Goal: Transaction & Acquisition: Purchase product/service

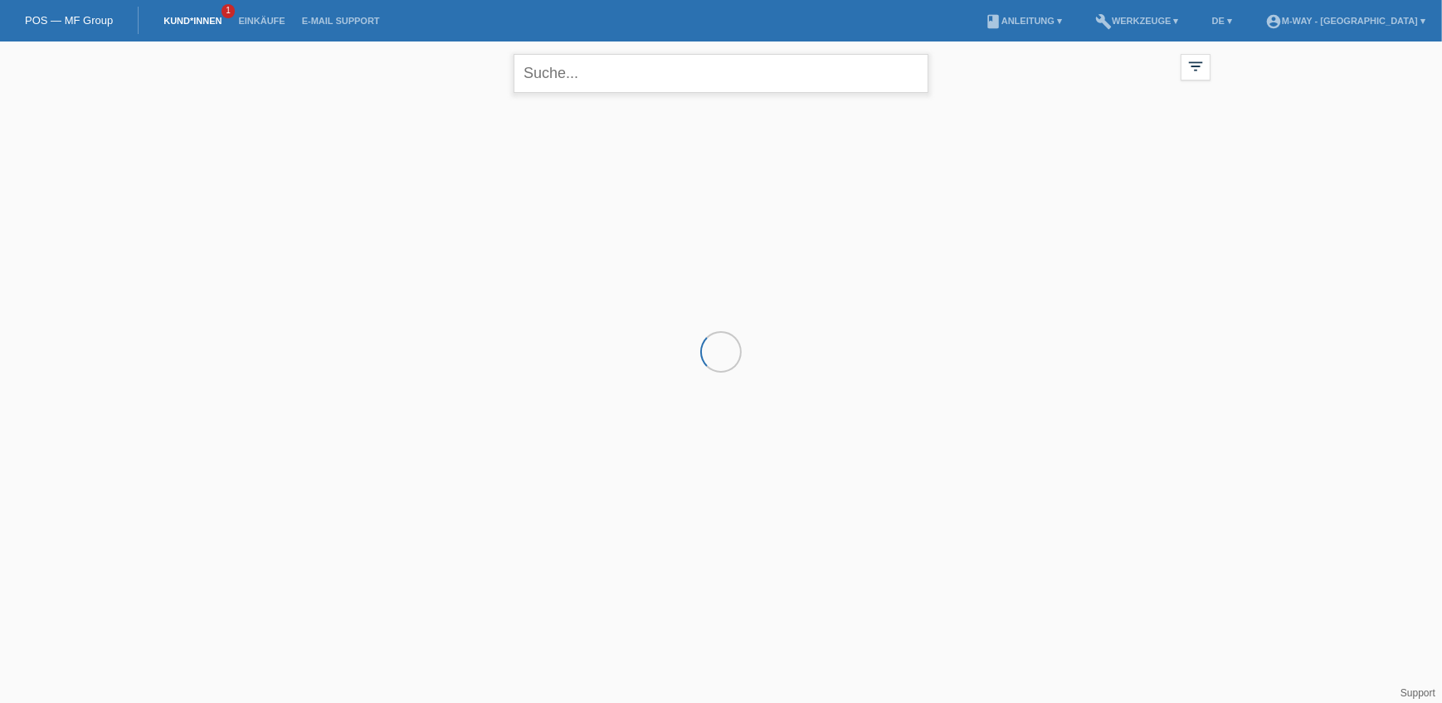
click at [577, 77] on input "text" at bounding box center [721, 73] width 415 height 39
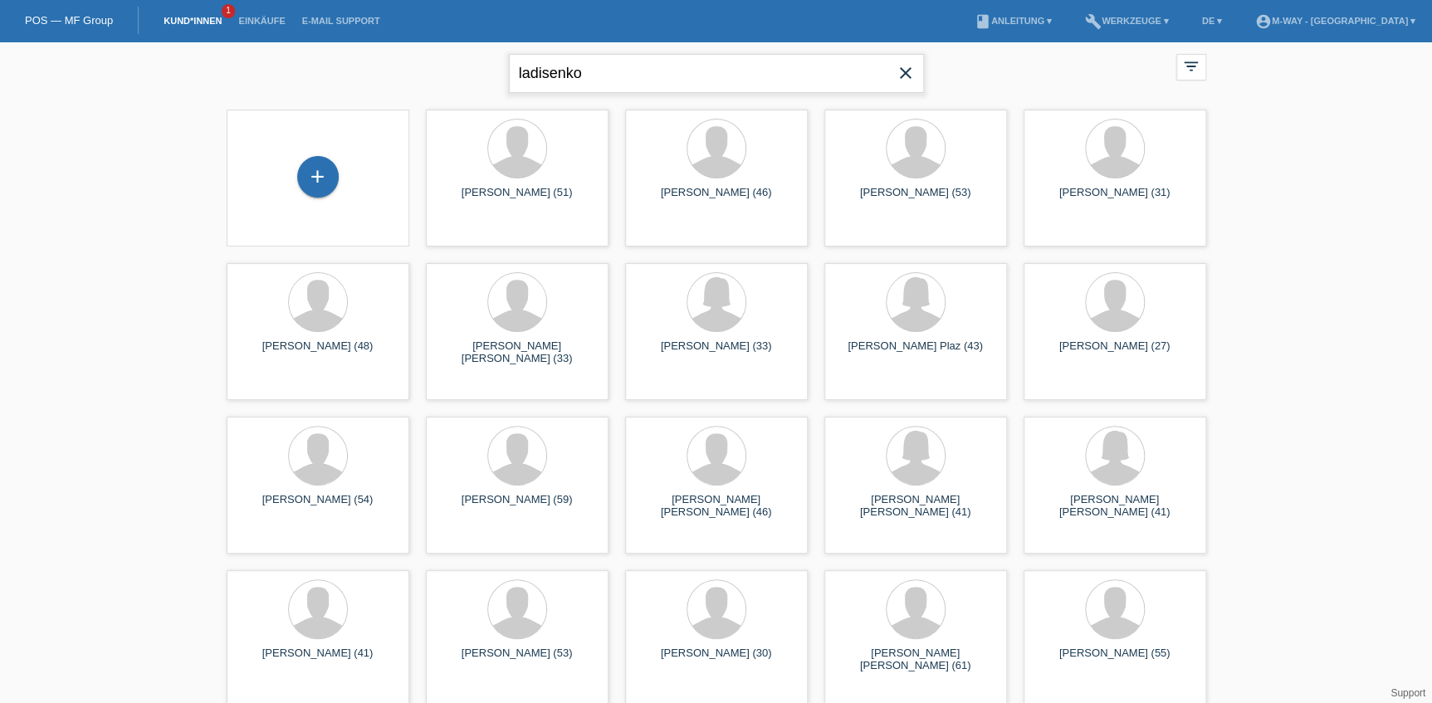
type input "ladisenko"
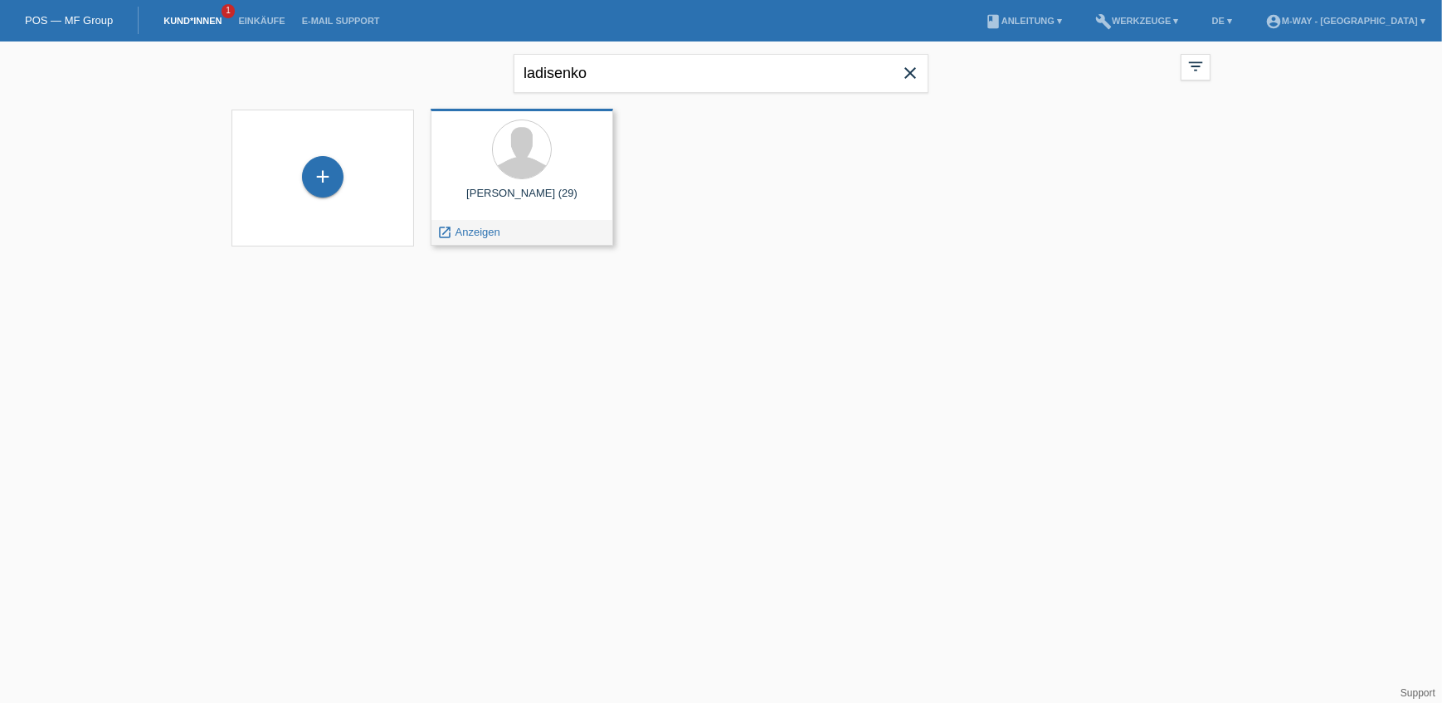
click at [547, 177] on div at bounding box center [522, 151] width 156 height 62
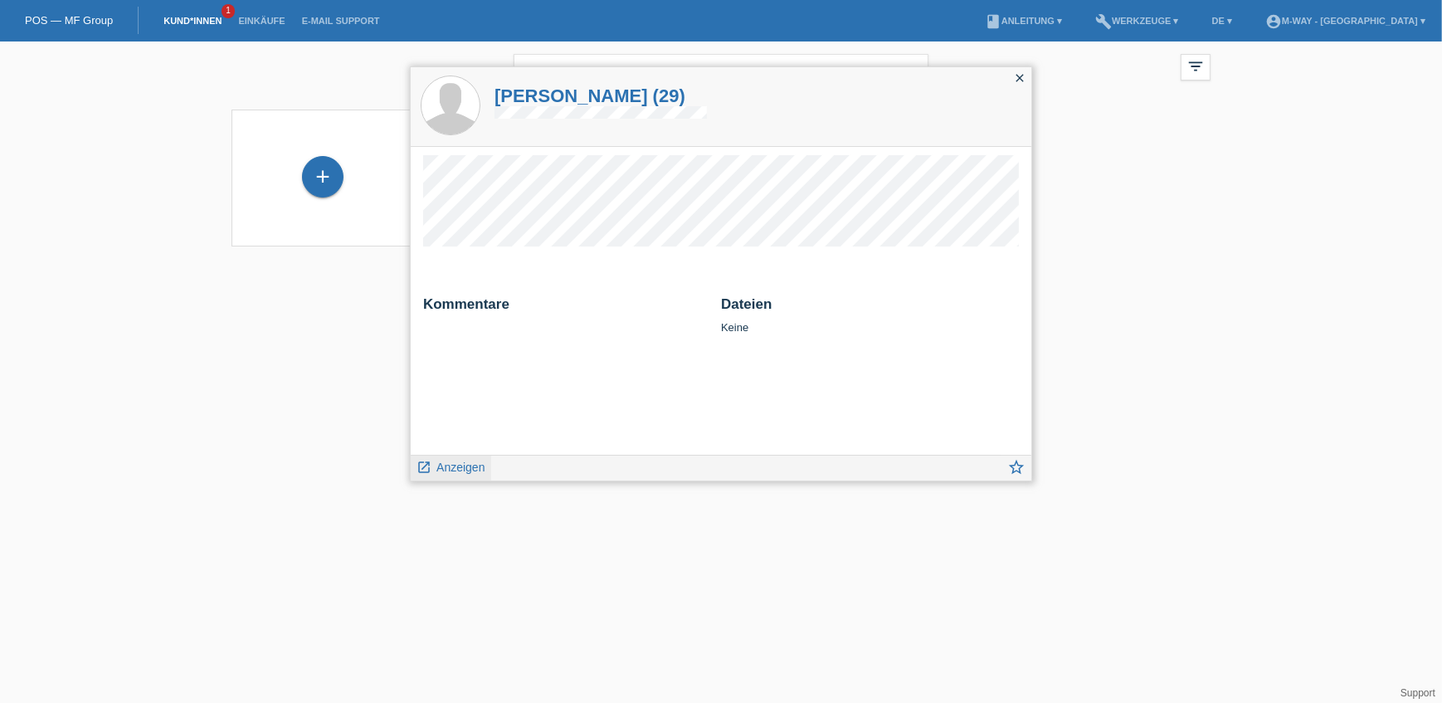
click at [456, 465] on span "Anzeigen" at bounding box center [461, 467] width 48 height 13
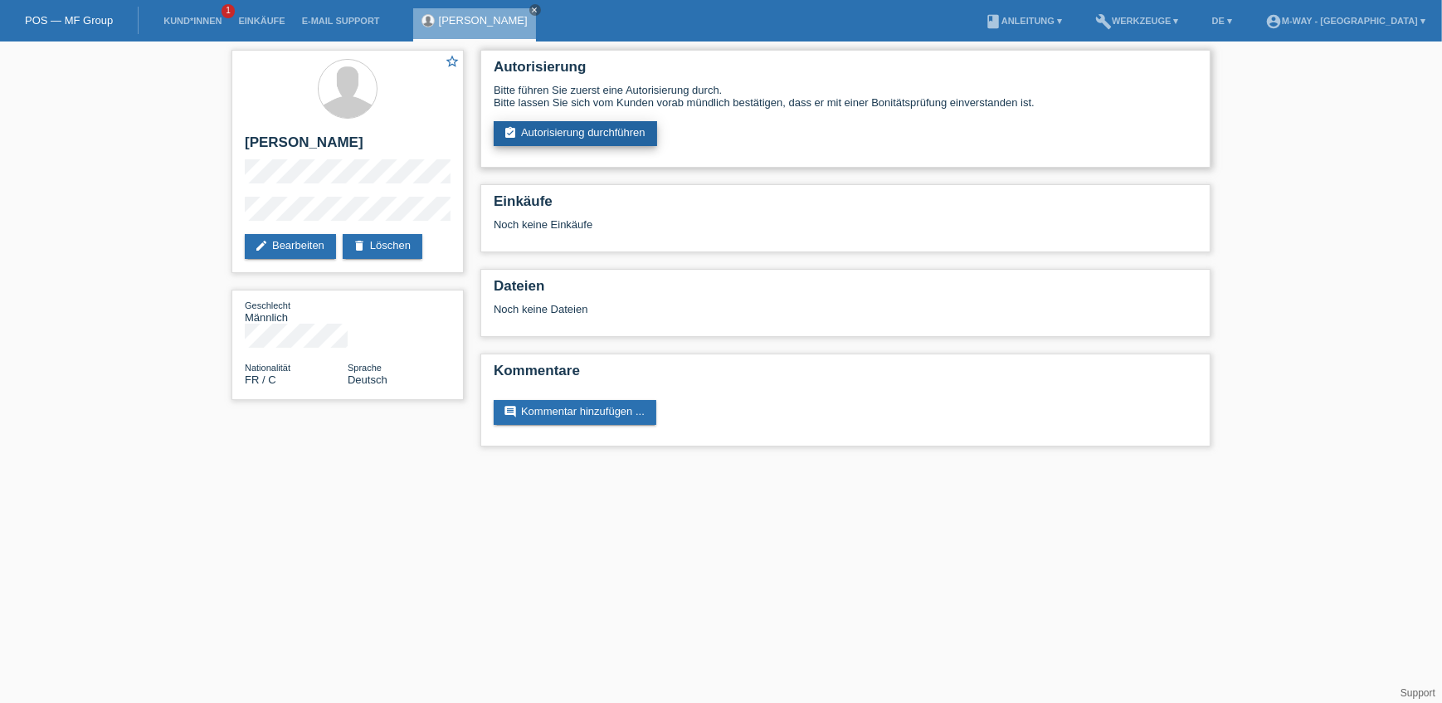
click at [551, 133] on link "assignment_turned_in Autorisierung durchführen" at bounding box center [575, 133] width 163 height 25
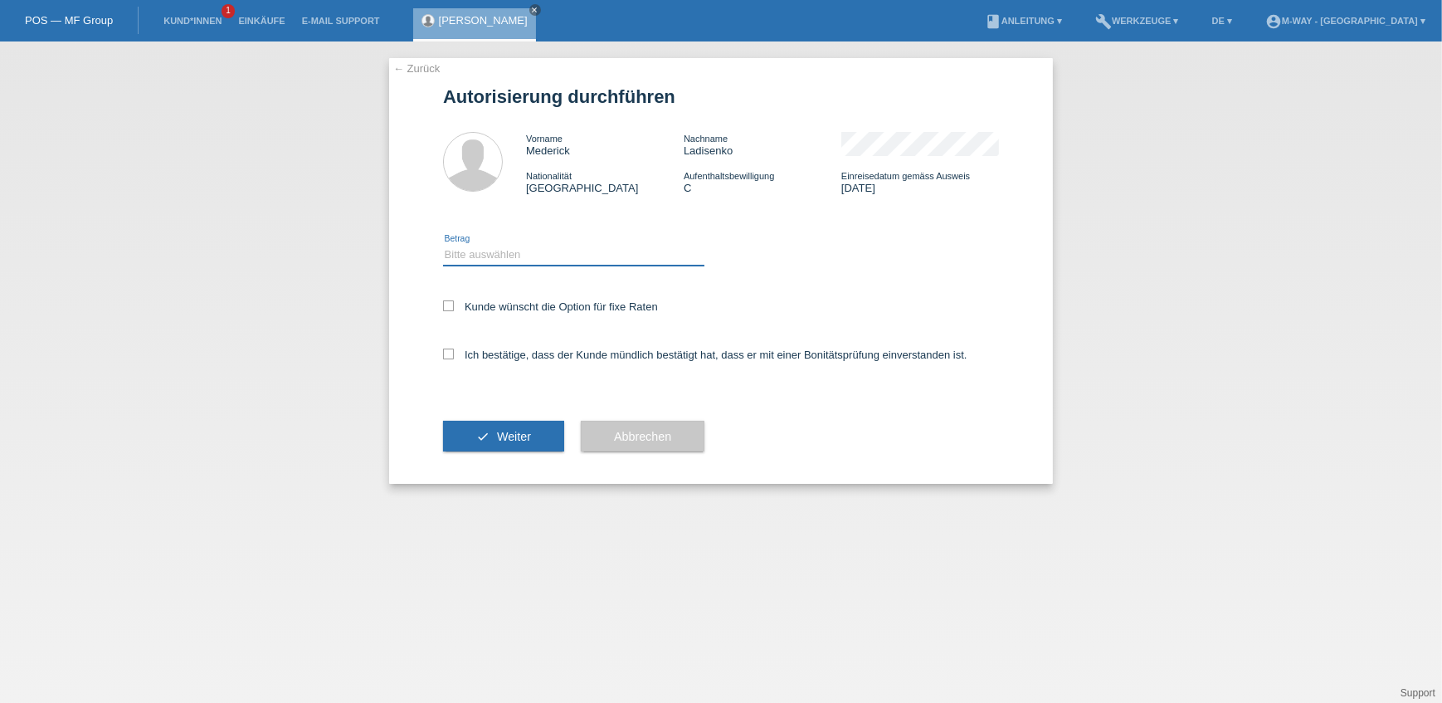
click at [492, 256] on select "Bitte auswählen CHF 1.00 - CHF 499.00 CHF 500.00 - CHF 1'999.00 CHF 2'000.00 - …" at bounding box center [573, 255] width 261 height 20
select select "3"
click at [443, 245] on select "Bitte auswählen CHF 1.00 - CHF 499.00 CHF 500.00 - CHF 1'999.00 CHF 2'000.00 - …" at bounding box center [573, 255] width 261 height 20
click at [461, 303] on label "Kunde wünscht die Option für fixe Raten" at bounding box center [550, 306] width 215 height 12
click at [454, 303] on input "Kunde wünscht die Option für fixe Raten" at bounding box center [448, 305] width 11 height 11
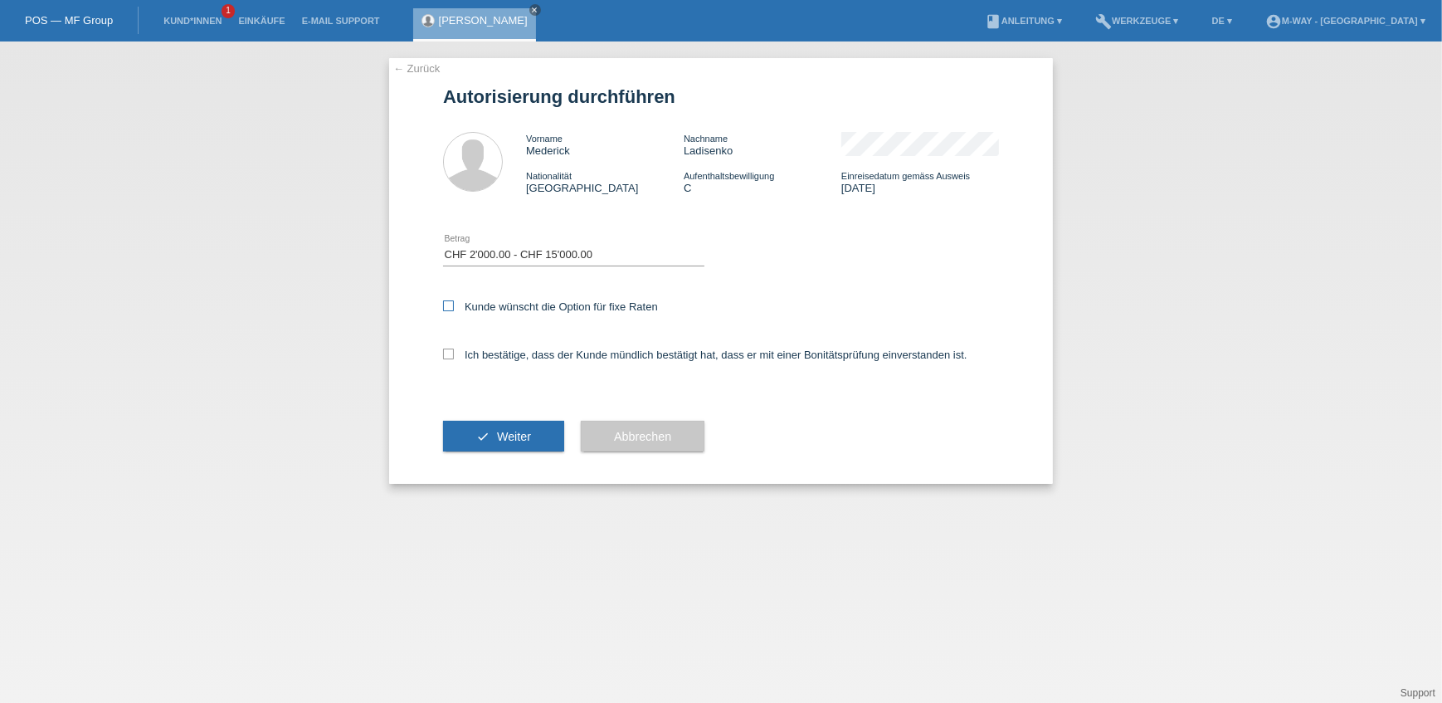
checkbox input "true"
click at [455, 349] on label "Ich bestätige, dass der Kunde mündlich bestätigt hat, dass er mit einer Bonität…" at bounding box center [705, 355] width 524 height 12
click at [454, 349] on input "Ich bestätige, dass der Kunde mündlich bestätigt hat, dass er mit einer Bonität…" at bounding box center [448, 354] width 11 height 11
checkbox input "true"
click at [497, 427] on button "check Weiter" at bounding box center [503, 437] width 121 height 32
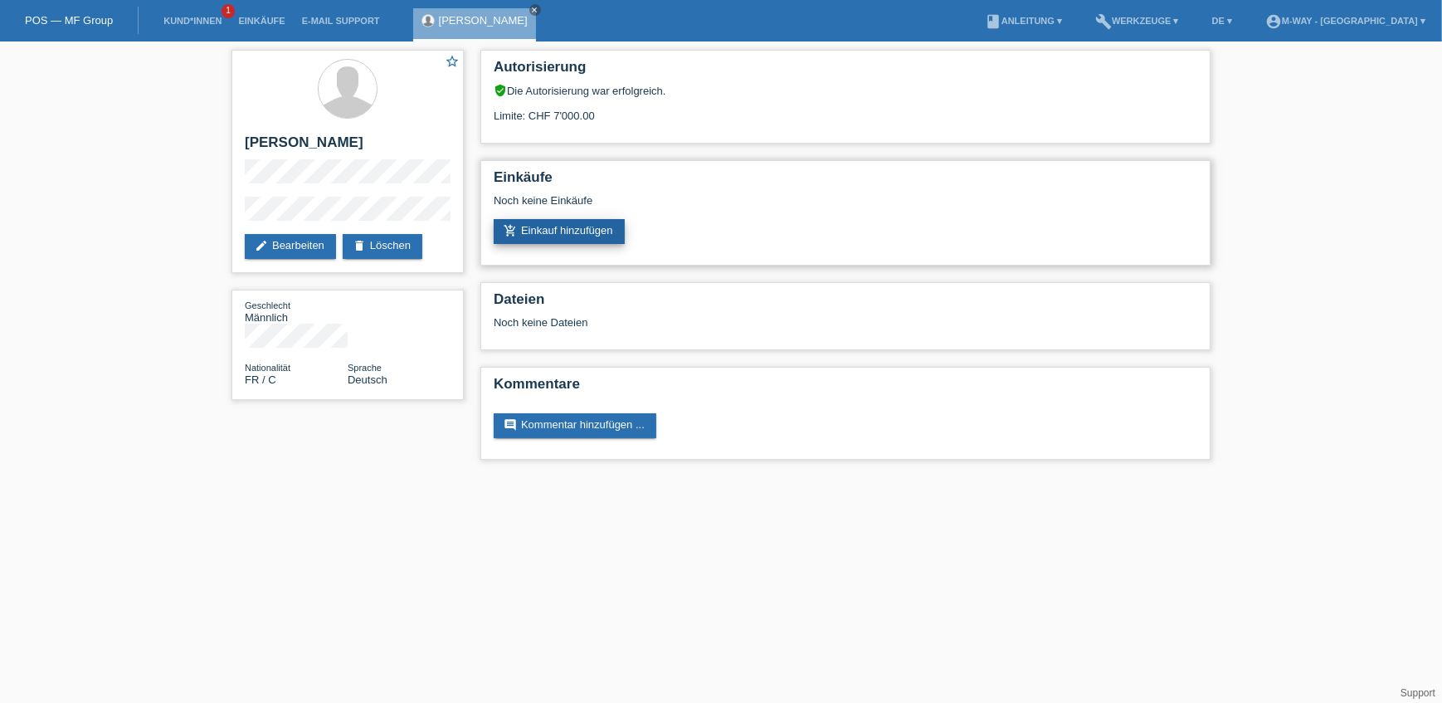
click at [509, 227] on icon "add_shopping_cart" at bounding box center [510, 230] width 13 height 13
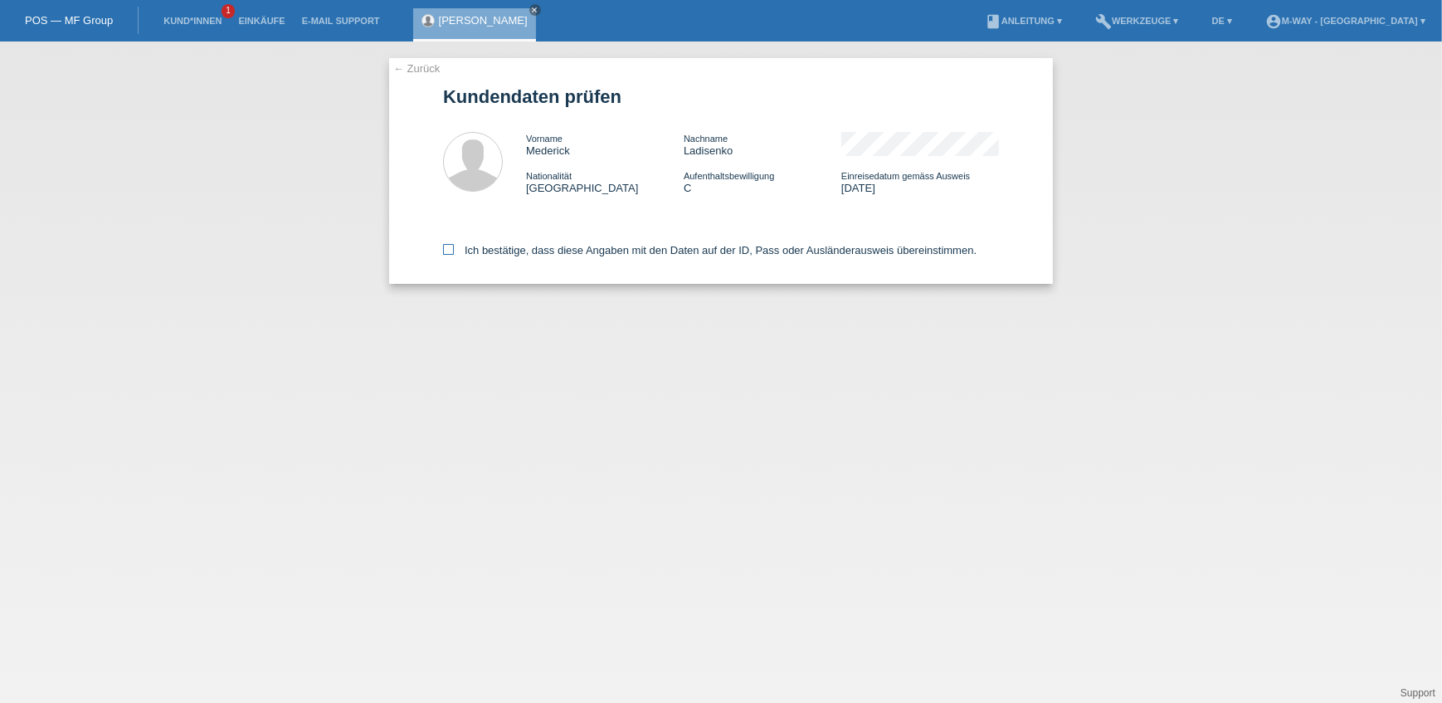
click at [465, 252] on label "Ich bestätige, dass diese Angaben mit den Daten auf der ID, Pass oder Ausländer…" at bounding box center [710, 250] width 534 height 12
click at [454, 252] on input "Ich bestätige, dass diese Angaben mit den Daten auf der ID, Pass oder Ausländer…" at bounding box center [448, 249] width 11 height 11
checkbox input "true"
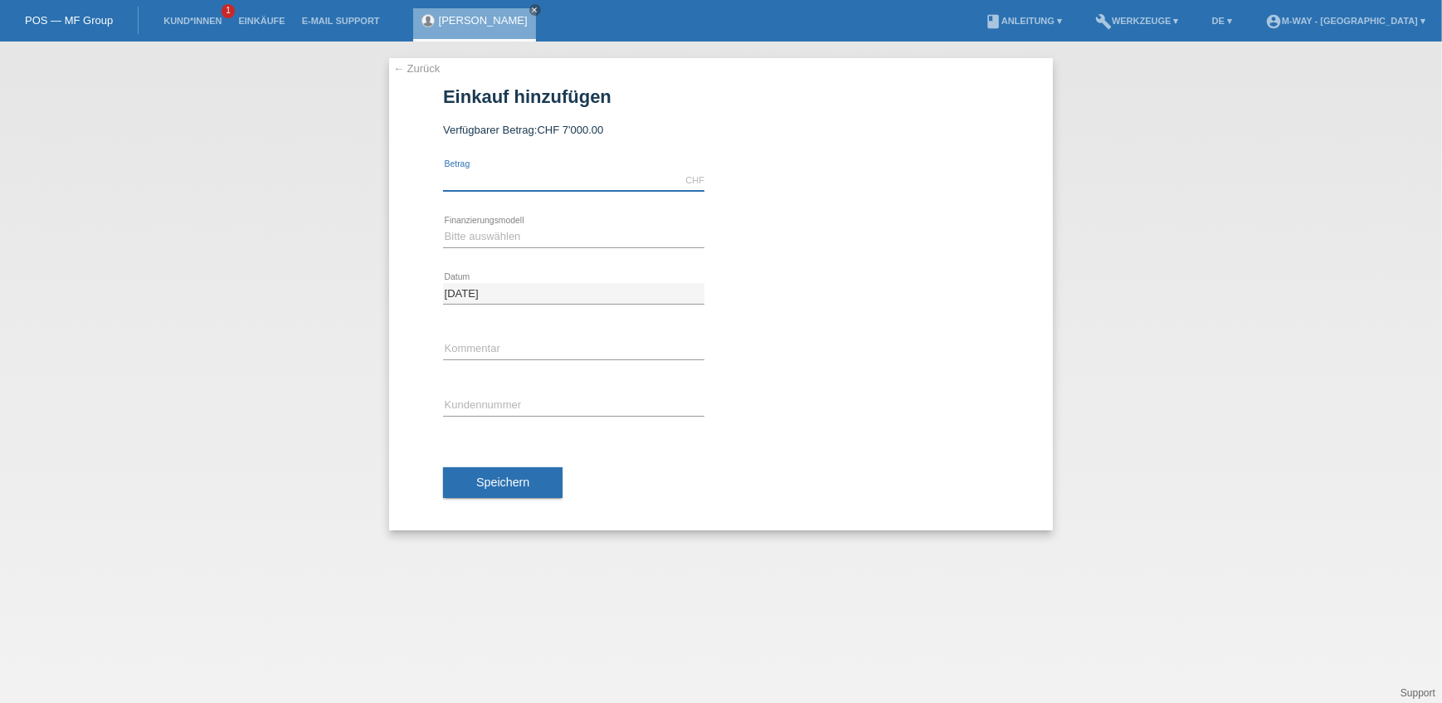
click at [462, 188] on input "text" at bounding box center [573, 180] width 261 height 21
type input "3984.35"
click at [487, 247] on div "Bitte auswählen Fixe Raten Kauf auf Rechnung mit Teilzahlungsoption error Finan…" at bounding box center [573, 237] width 261 height 56
click at [481, 230] on select "Bitte auswählen Fixe Raten Kauf auf Rechnung mit Teilzahlungsoption" at bounding box center [573, 237] width 261 height 20
select select "77"
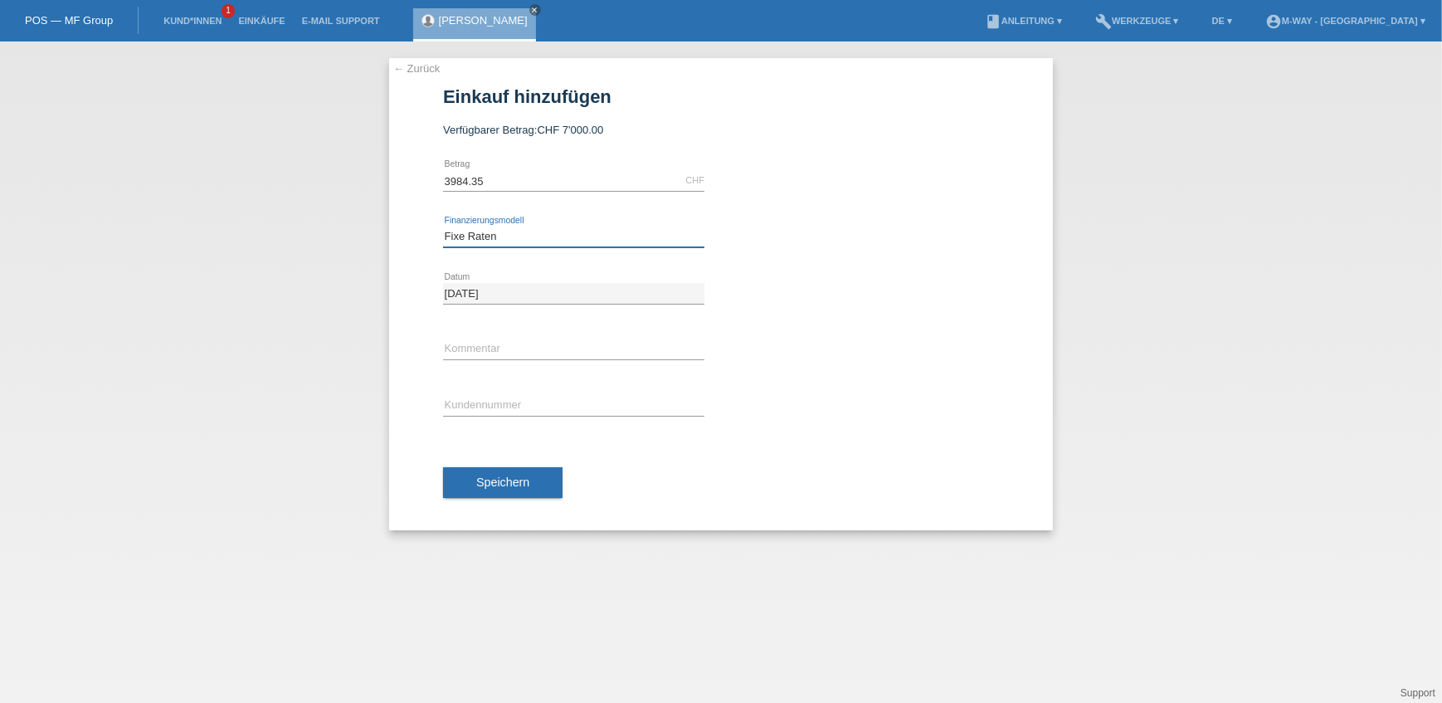
click at [443, 227] on select "Bitte auswählen Fixe Raten Kauf auf Rechnung mit Teilzahlungsoption" at bounding box center [573, 237] width 261 height 20
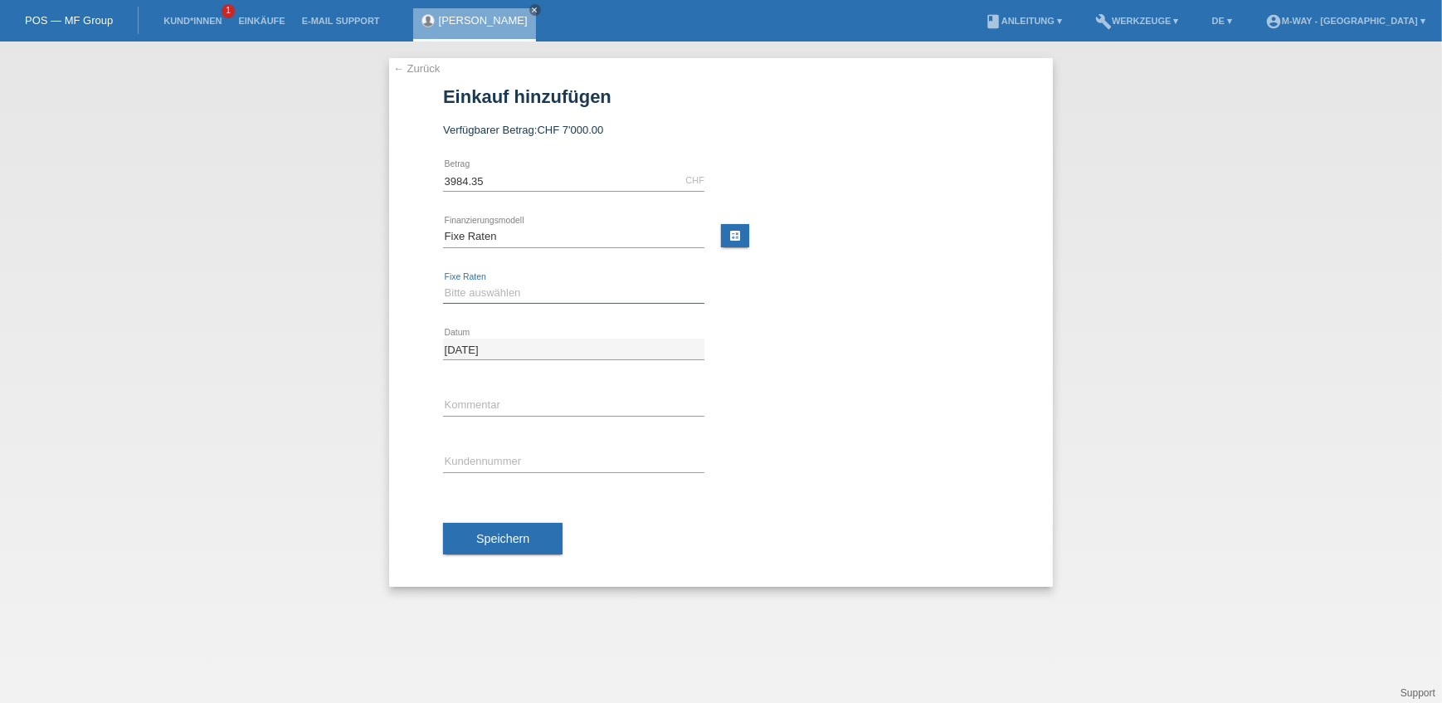
click at [486, 285] on select "Bitte auswählen 4 Raten 5 Raten 6 Raten 7 Raten 8 Raten 9 Raten 10 Raten 11 Rat…" at bounding box center [573, 293] width 261 height 20
select select "202"
click at [443, 283] on select "Bitte auswählen 4 Raten 5 Raten 6 Raten 7 Raten 8 Raten 9 Raten 10 Raten 11 Rat…" at bounding box center [573, 293] width 261 height 20
click at [516, 398] on input "text" at bounding box center [573, 405] width 261 height 21
type input "Belegnummer: 67338/6"
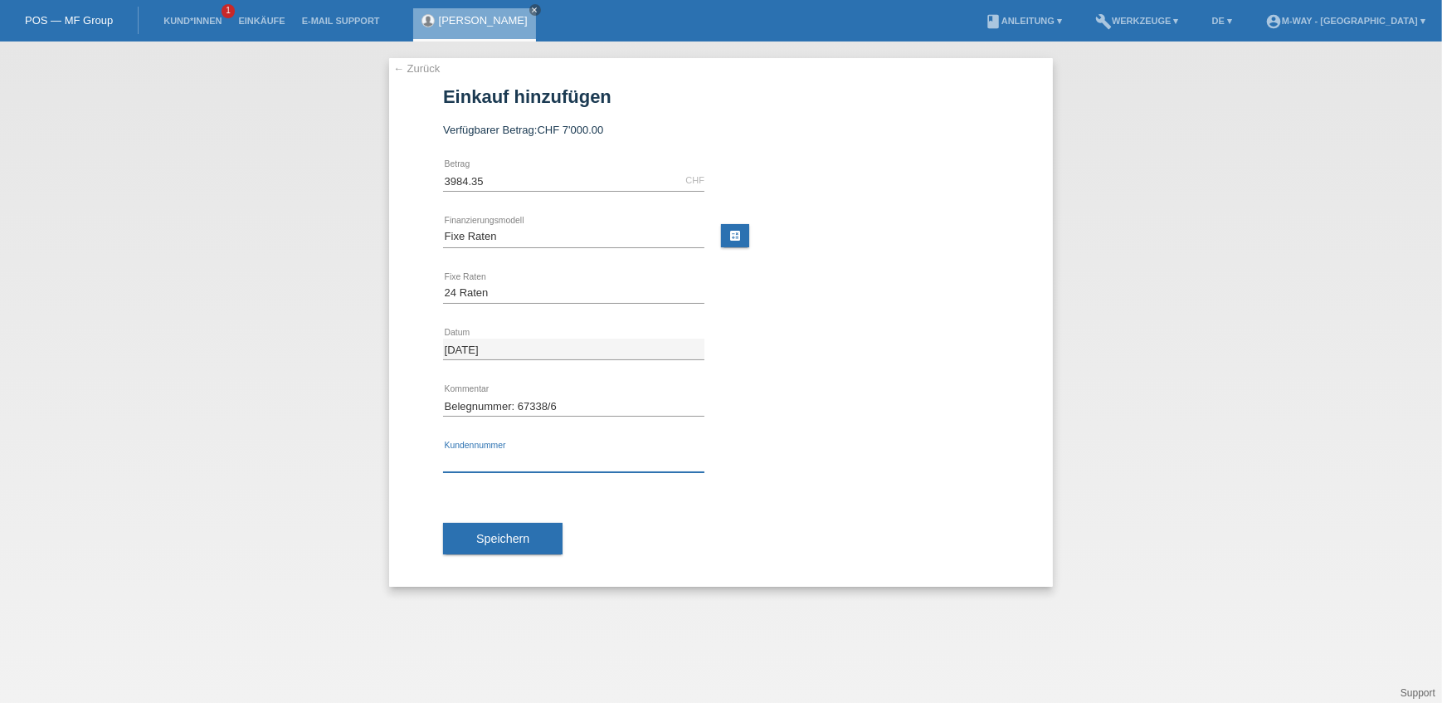
click at [507, 457] on input "text" at bounding box center [573, 461] width 261 height 21
type input "K067781"
click at [465, 544] on button "Speichern" at bounding box center [503, 539] width 120 height 32
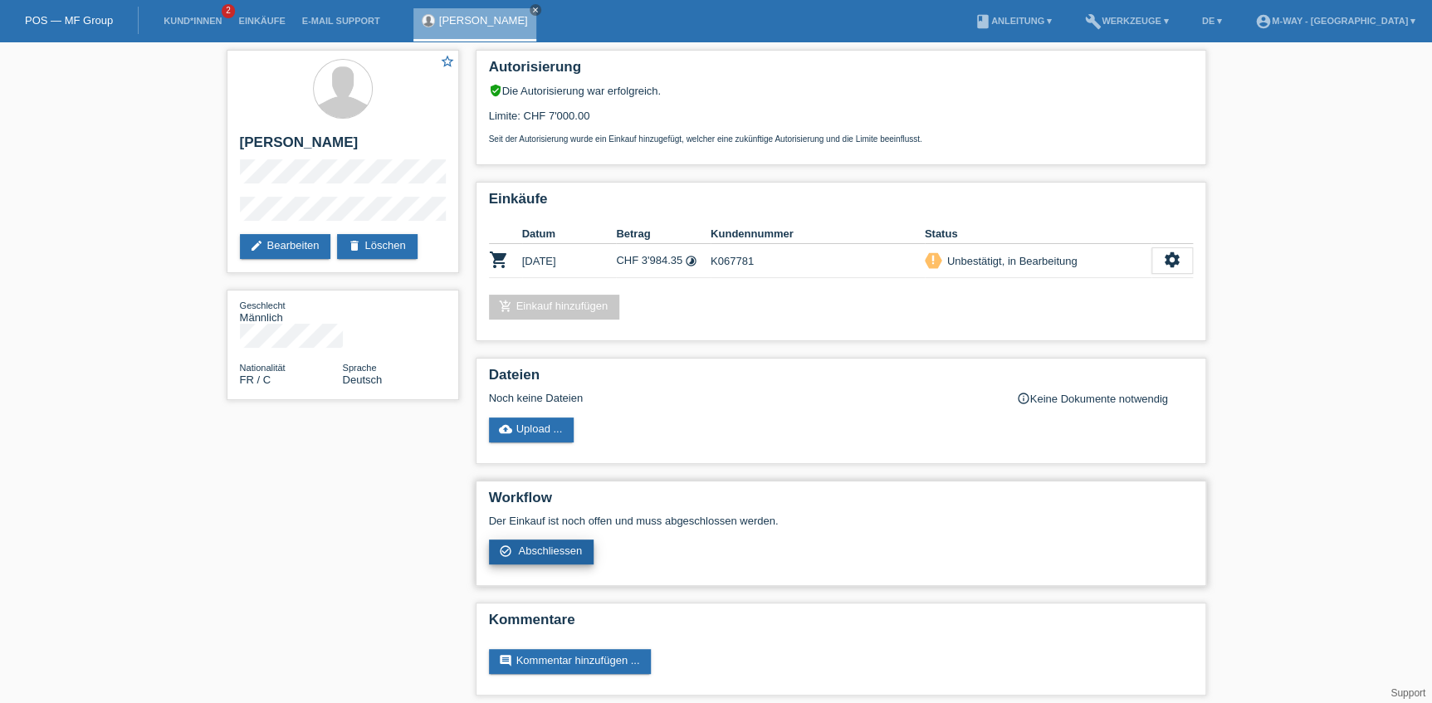
click at [534, 549] on span "Abschliessen" at bounding box center [550, 550] width 64 height 12
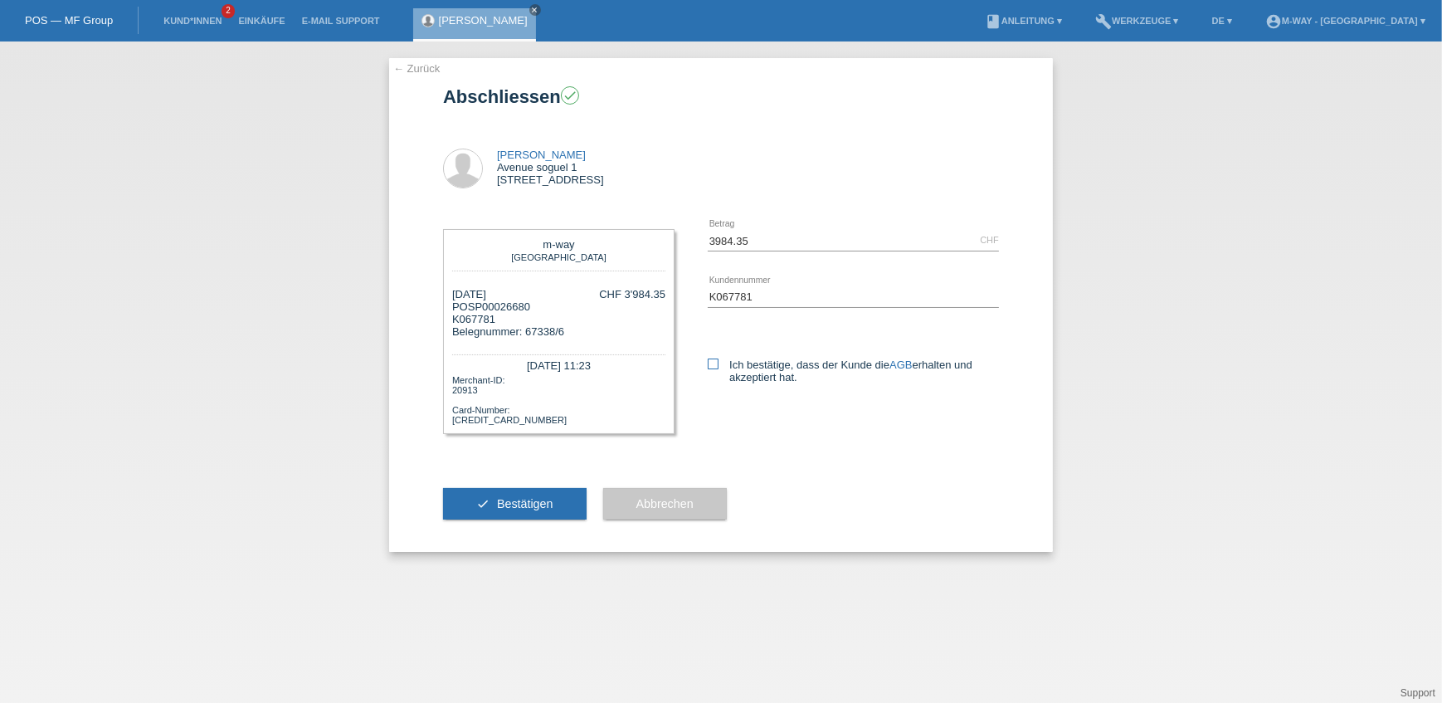
click at [708, 363] on icon at bounding box center [713, 364] width 11 height 11
click at [708, 363] on input "Ich bestätige, dass der Kunde die AGB erhalten und akzeptiert hat." at bounding box center [713, 364] width 11 height 11
checkbox input "true"
click at [532, 496] on button "check Bestätigen" at bounding box center [515, 504] width 144 height 32
